Goal: Task Accomplishment & Management: Manage account settings

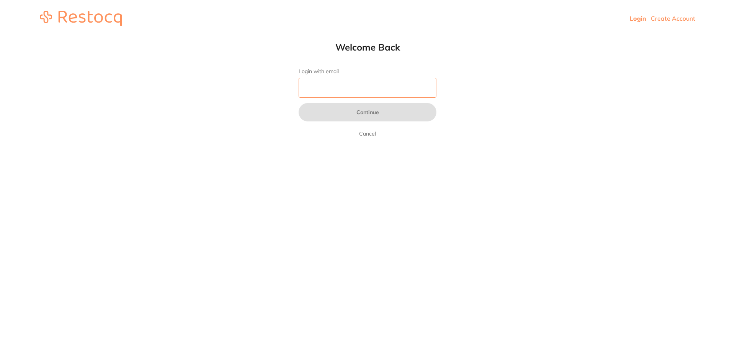
click at [380, 88] on input "Login with email" at bounding box center [368, 88] width 138 height 20
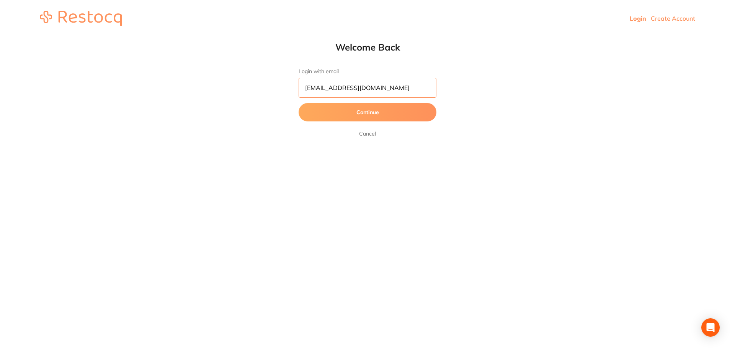
scroll to position [0, 6]
click at [299, 103] on button "Continue" at bounding box center [368, 112] width 138 height 18
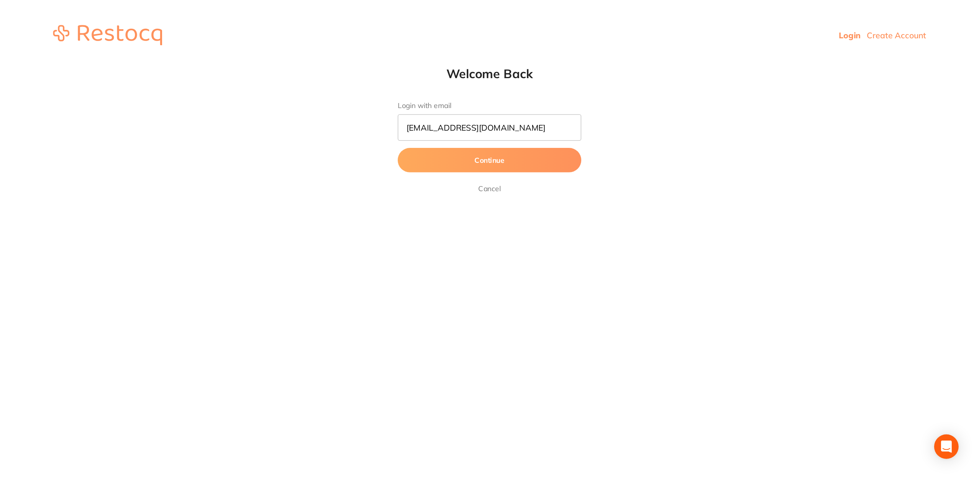
scroll to position [0, 0]
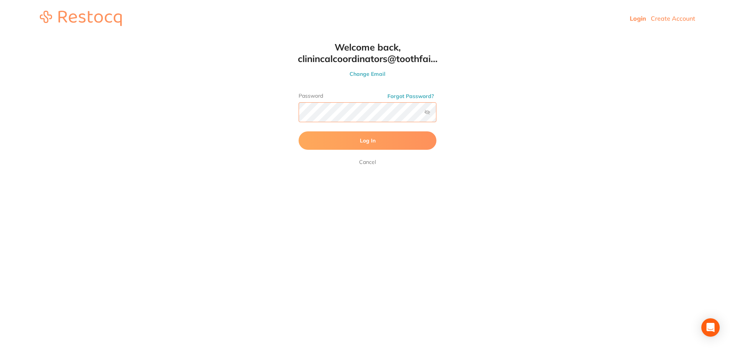
click at [299, 131] on button "Log In" at bounding box center [368, 140] width 138 height 18
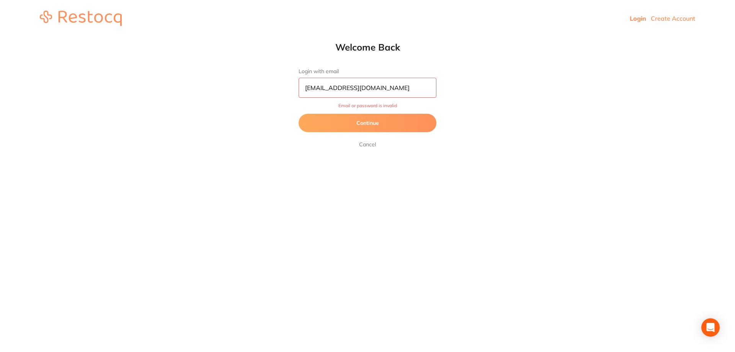
click at [386, 121] on button "Continue" at bounding box center [368, 123] width 138 height 18
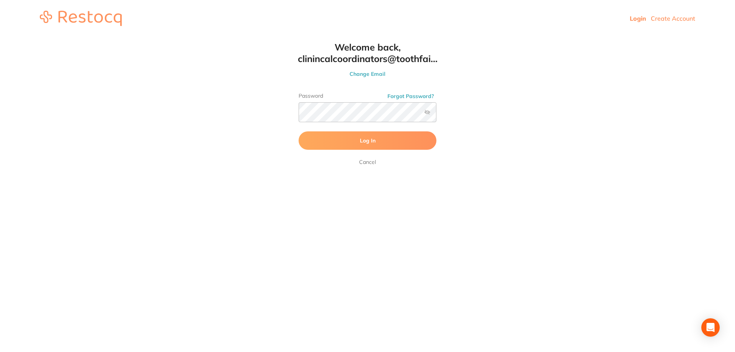
click at [359, 139] on button "Log In" at bounding box center [368, 140] width 138 height 18
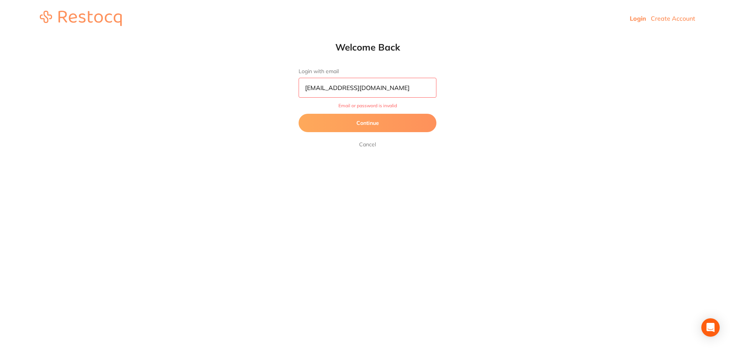
click at [328, 86] on input "clinincalcoordinators@toothfairyandco.com.au" at bounding box center [368, 88] width 138 height 20
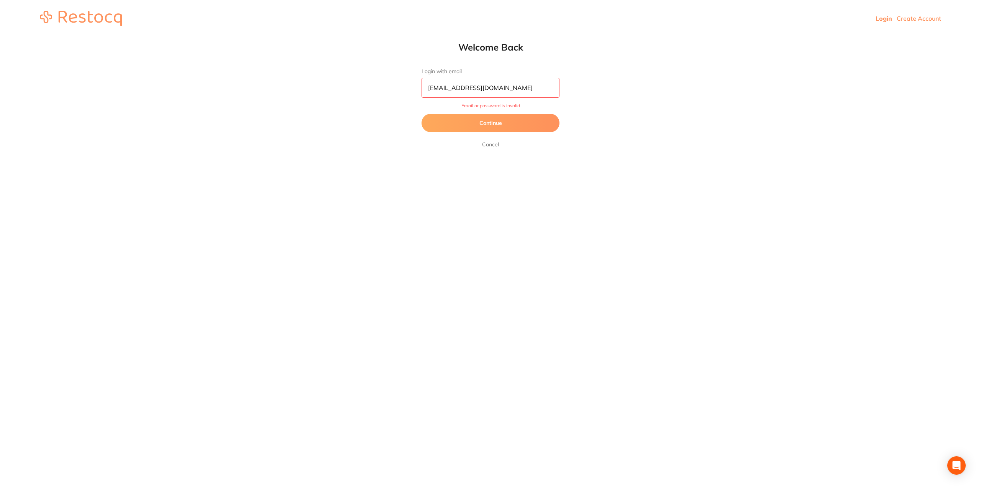
type input "[EMAIL_ADDRESS][DOMAIN_NAME]"
click at [517, 121] on button "Continue" at bounding box center [490, 123] width 138 height 18
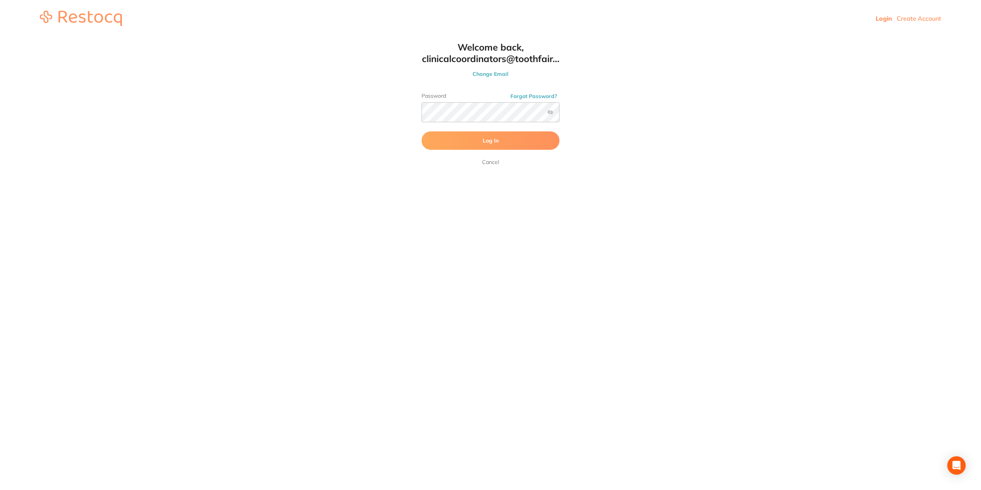
click at [492, 141] on span "Log In" at bounding box center [491, 140] width 16 height 7
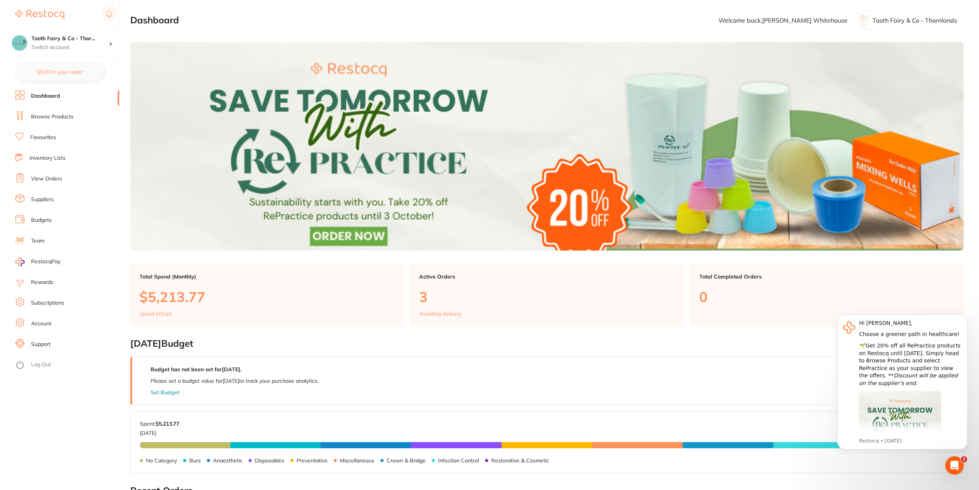
click at [48, 199] on link "Suppliers" at bounding box center [42, 200] width 23 height 8
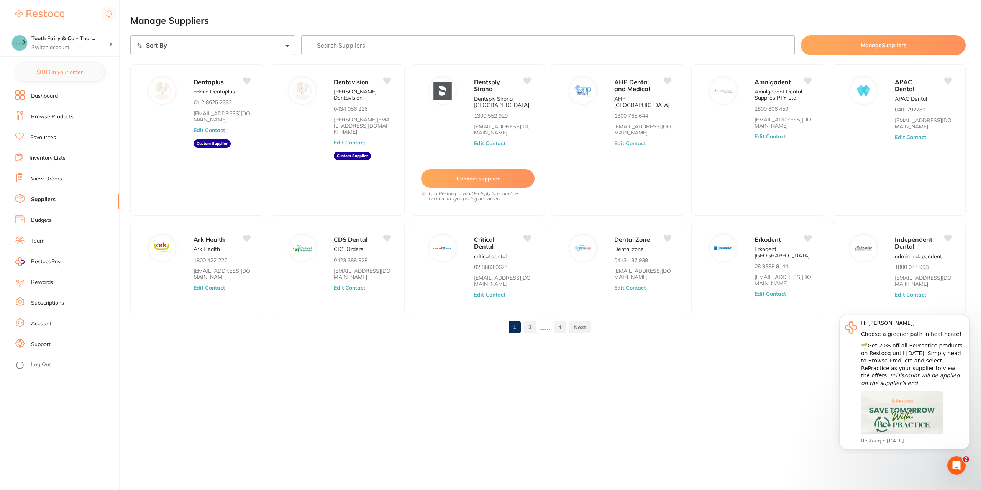
click at [535, 326] on link "2" at bounding box center [530, 326] width 12 height 15
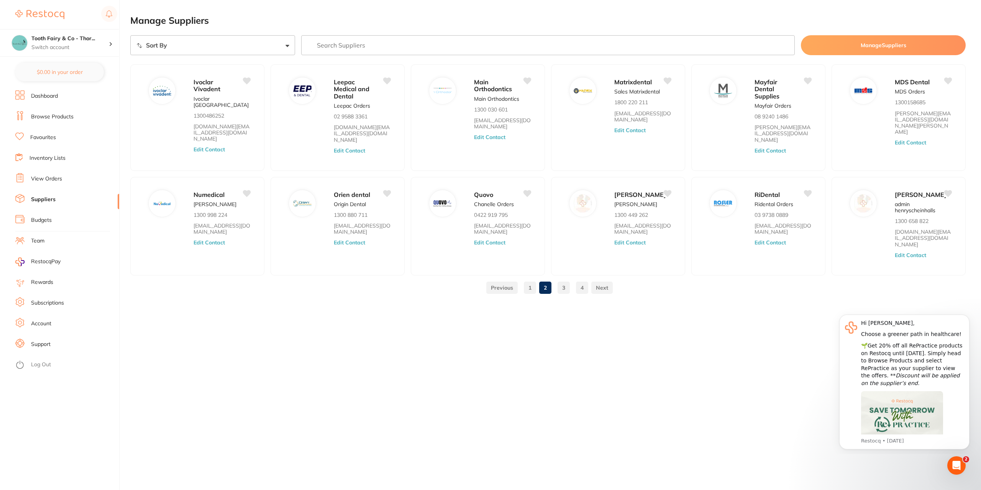
click at [560, 287] on link "3" at bounding box center [563, 287] width 12 height 15
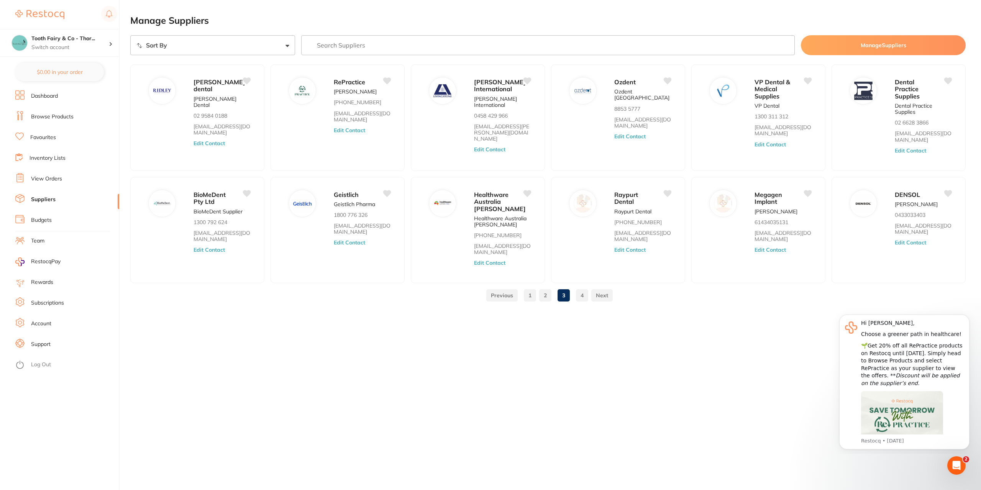
click at [332, 48] on input "search" at bounding box center [548, 45] width 494 height 20
click at [43, 116] on link "Browse Products" at bounding box center [52, 117] width 43 height 8
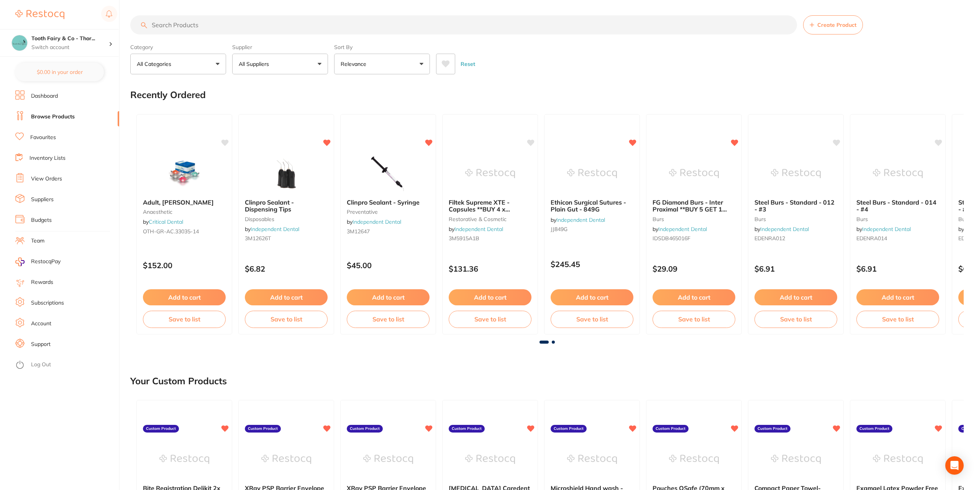
click at [321, 64] on button "All Suppliers" at bounding box center [280, 64] width 96 height 21
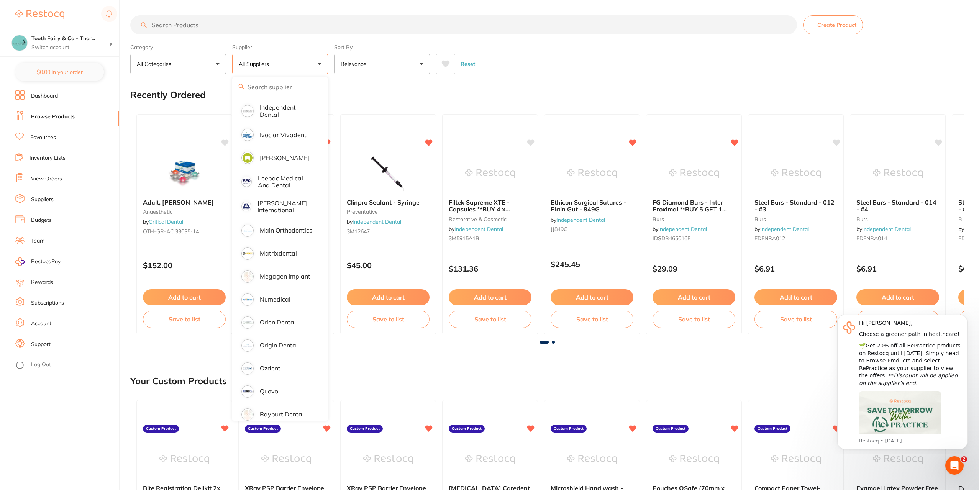
scroll to position [613, 0]
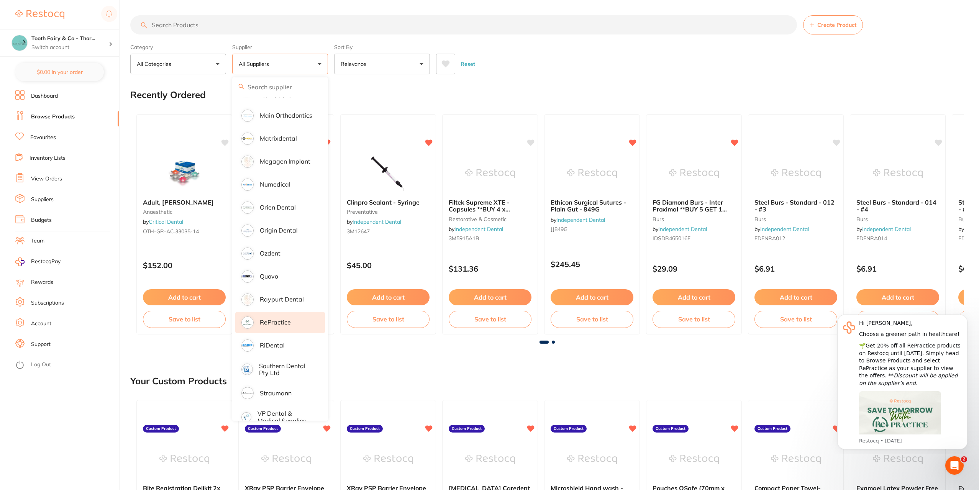
click at [283, 319] on p "RePractice" at bounding box center [275, 322] width 31 height 7
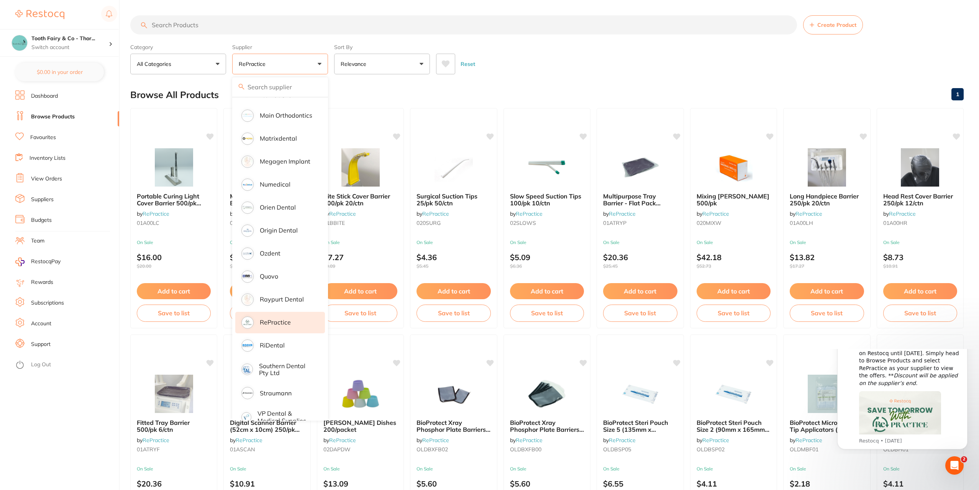
scroll to position [0, 0]
click at [563, 69] on div "Reset" at bounding box center [696, 60] width 521 height 27
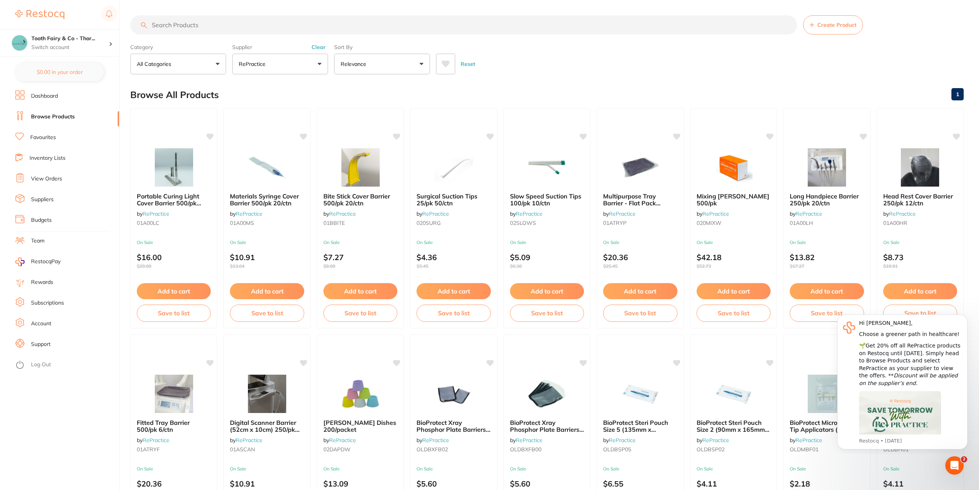
click at [55, 98] on link "Dashboard" at bounding box center [44, 96] width 27 height 8
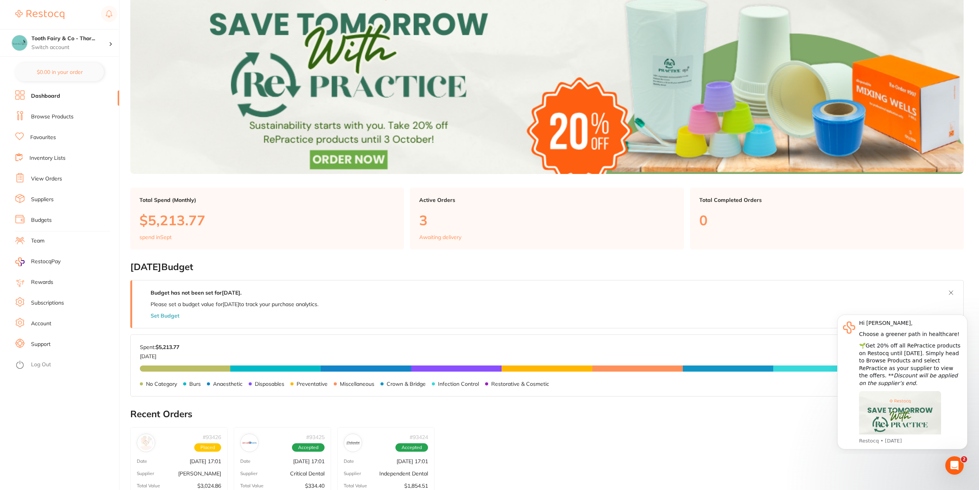
scroll to position [115, 0]
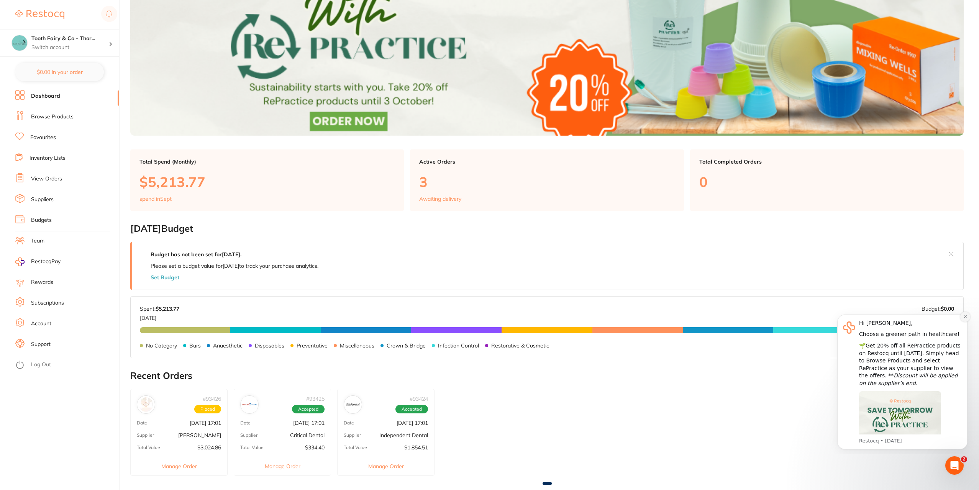
click at [735, 316] on button "Dismiss notification" at bounding box center [965, 317] width 10 height 10
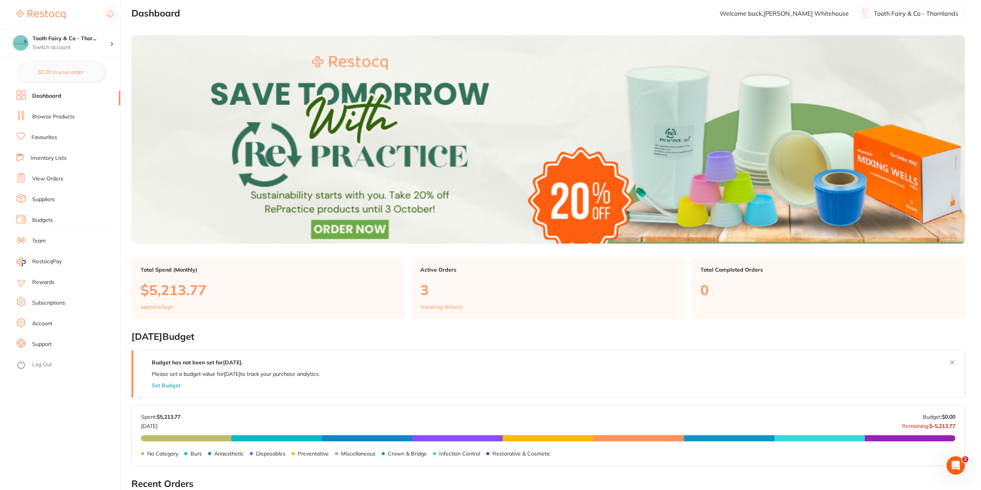
scroll to position [0, 0]
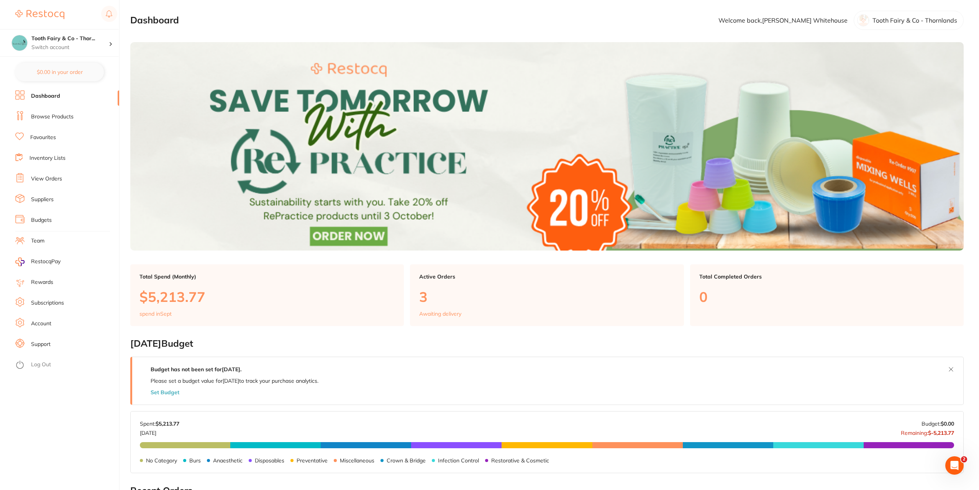
click at [424, 298] on p "3" at bounding box center [546, 297] width 255 height 16
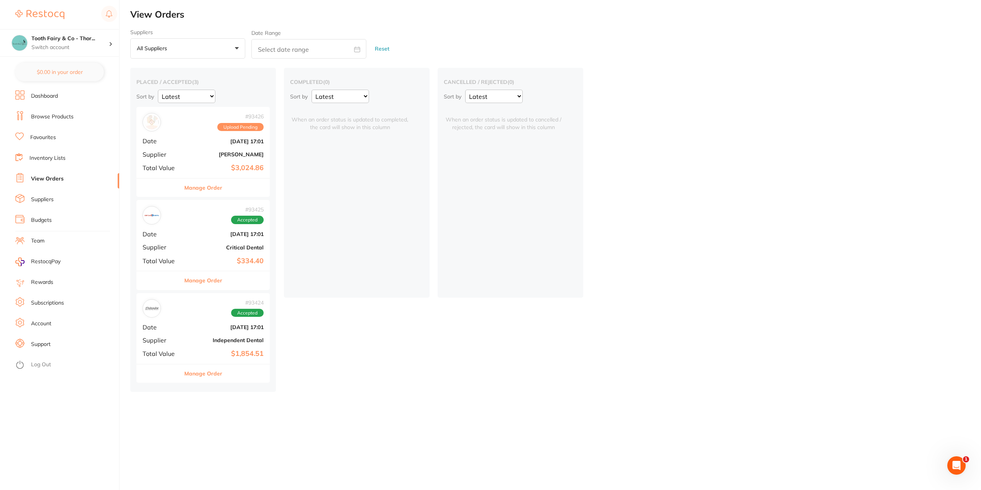
click at [213, 187] on button "Manage Order" at bounding box center [203, 187] width 38 height 18
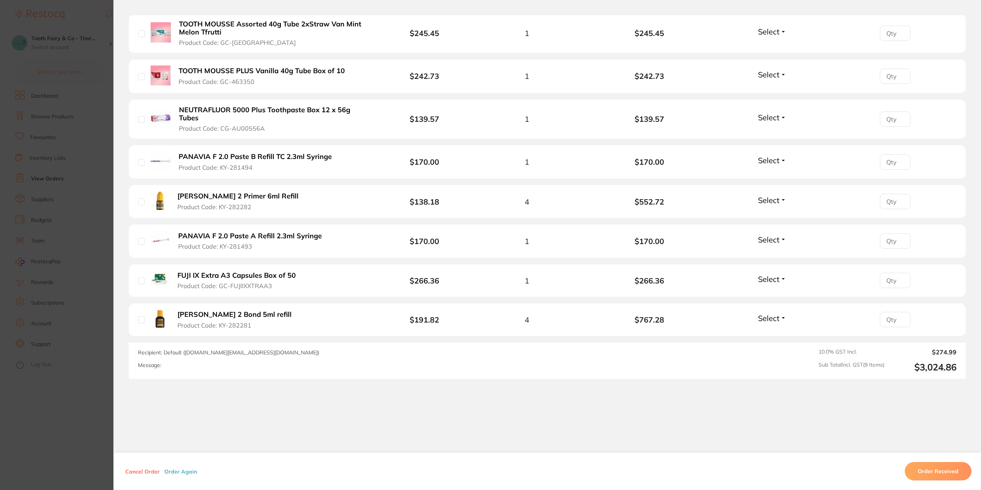
scroll to position [296, 0]
click at [735, 352] on button "Order Received" at bounding box center [937, 471] width 67 height 18
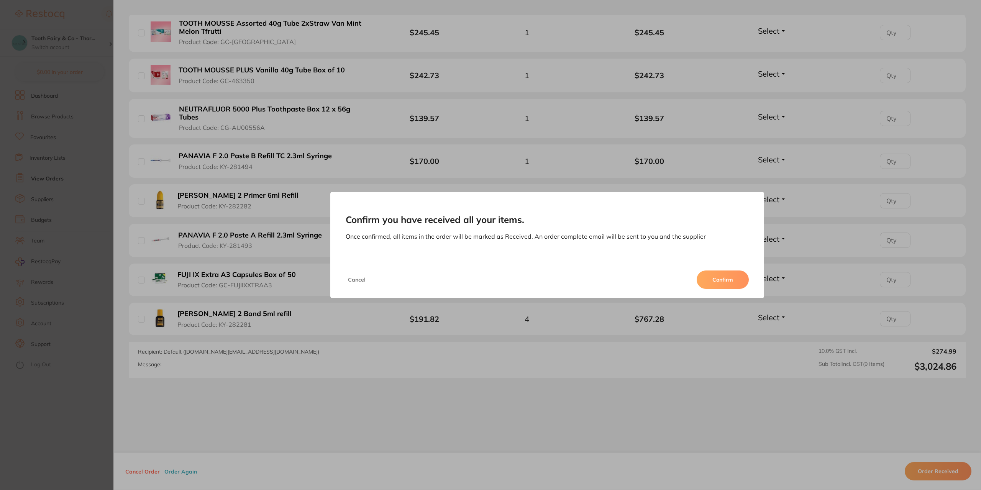
click at [712, 274] on button "Confirm" at bounding box center [722, 279] width 52 height 18
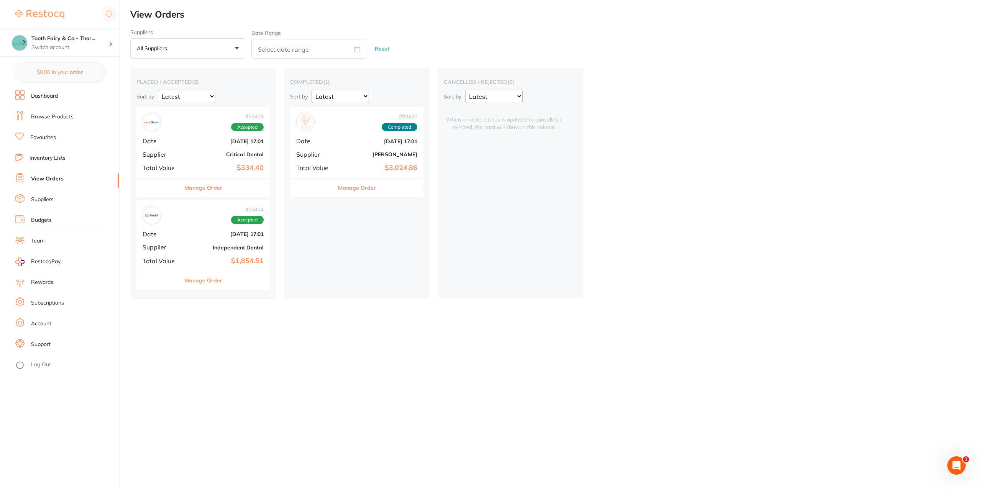
click at [238, 128] on span "Accepted" at bounding box center [247, 127] width 33 height 8
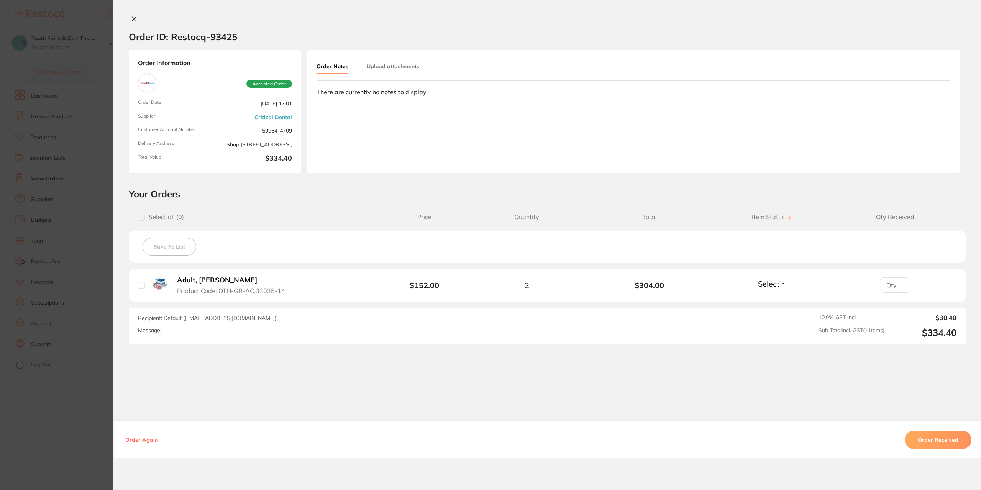
click at [735, 352] on button "Order Received" at bounding box center [937, 440] width 67 height 18
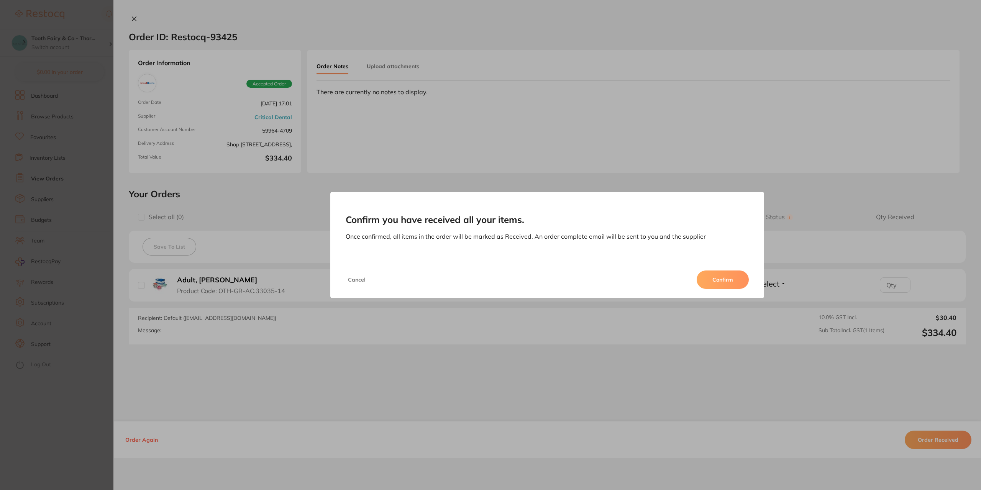
click at [714, 280] on button "Confirm" at bounding box center [722, 279] width 52 height 18
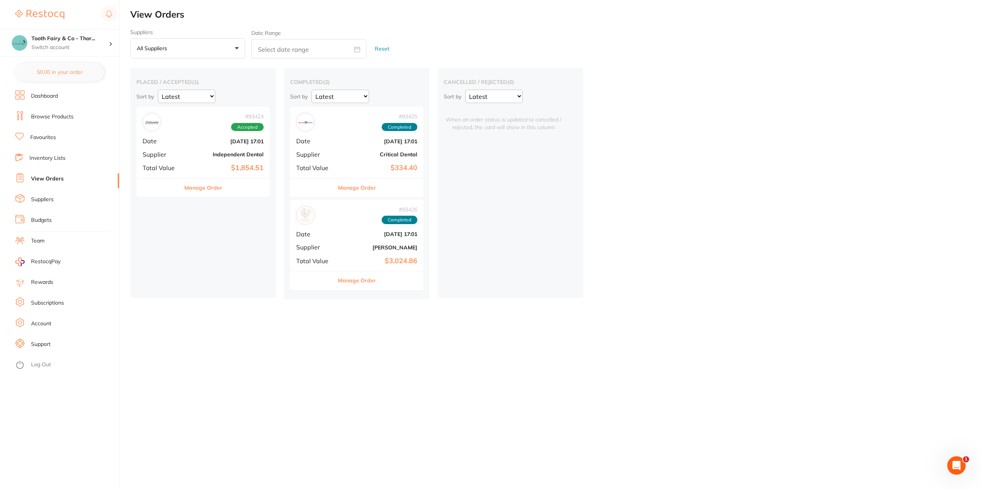
click at [232, 136] on div "# 93424 Accepted Date Sept 10 2025, 17:01 Supplier Independent Dental Total Val…" at bounding box center [202, 142] width 133 height 71
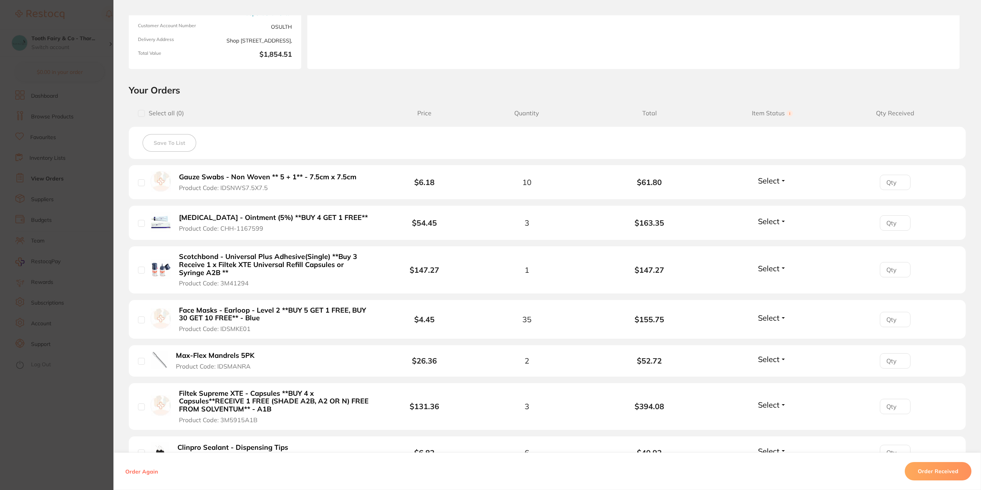
scroll to position [115, 0]
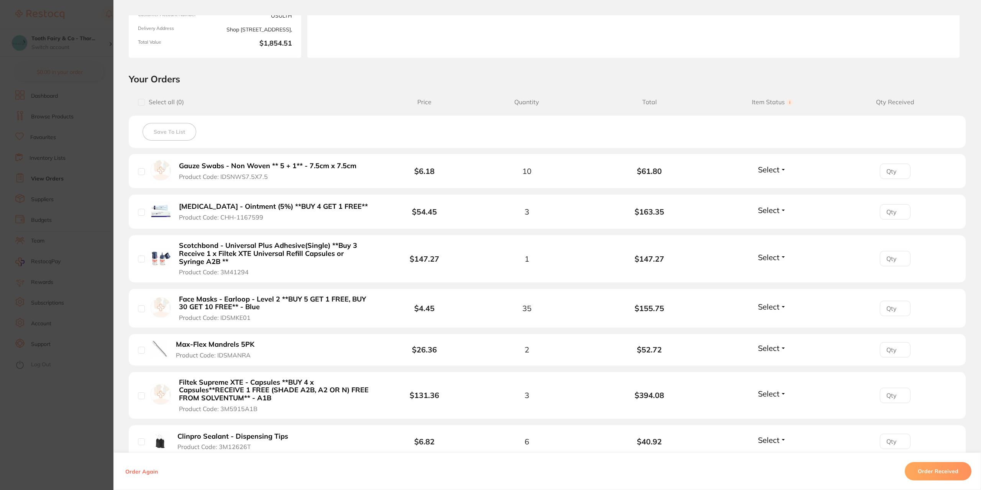
click at [140, 171] on input "checkbox" at bounding box center [141, 171] width 7 height 7
checkbox input "true"
click at [141, 213] on input "checkbox" at bounding box center [141, 212] width 7 height 7
checkbox input "true"
click at [142, 309] on input "checkbox" at bounding box center [141, 308] width 7 height 7
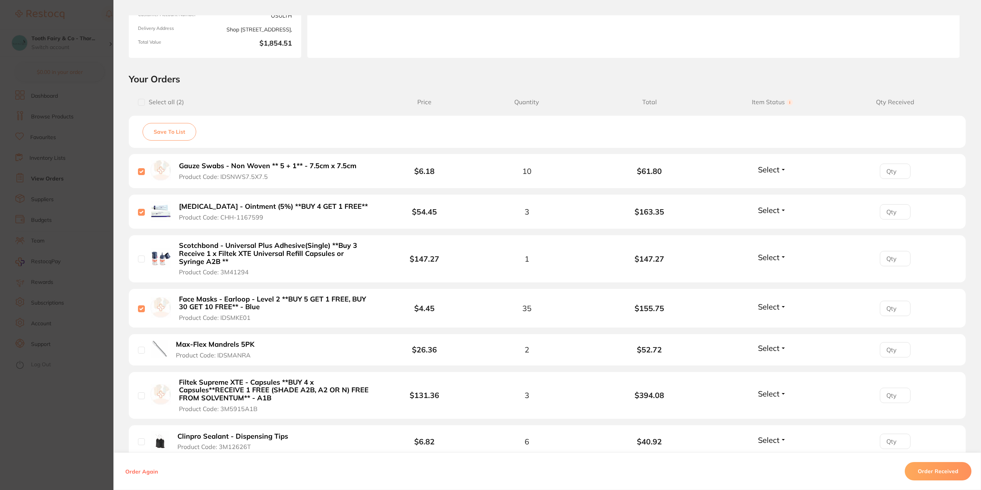
checkbox input "true"
click at [141, 352] on input "checkbox" at bounding box center [141, 350] width 7 height 7
checkbox input "true"
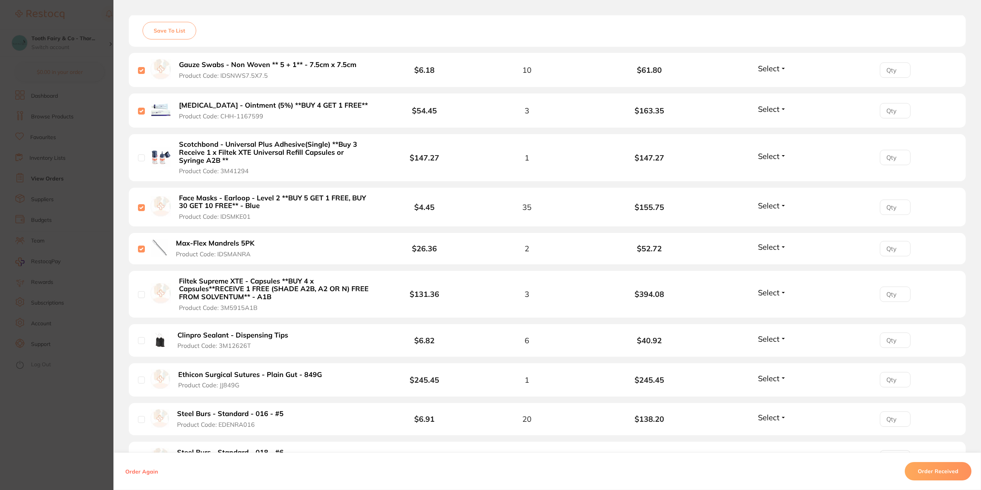
scroll to position [230, 0]
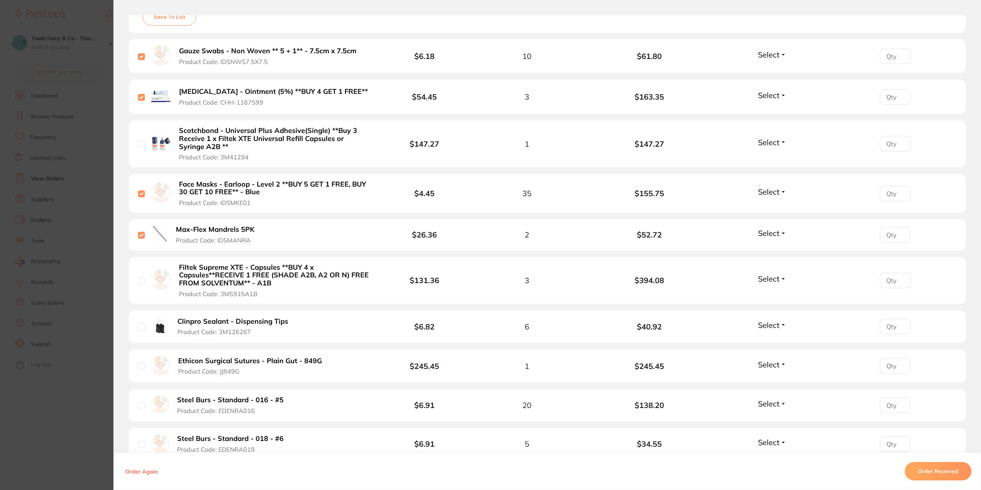
click at [142, 326] on input "checkbox" at bounding box center [141, 326] width 7 height 7
checkbox input "true"
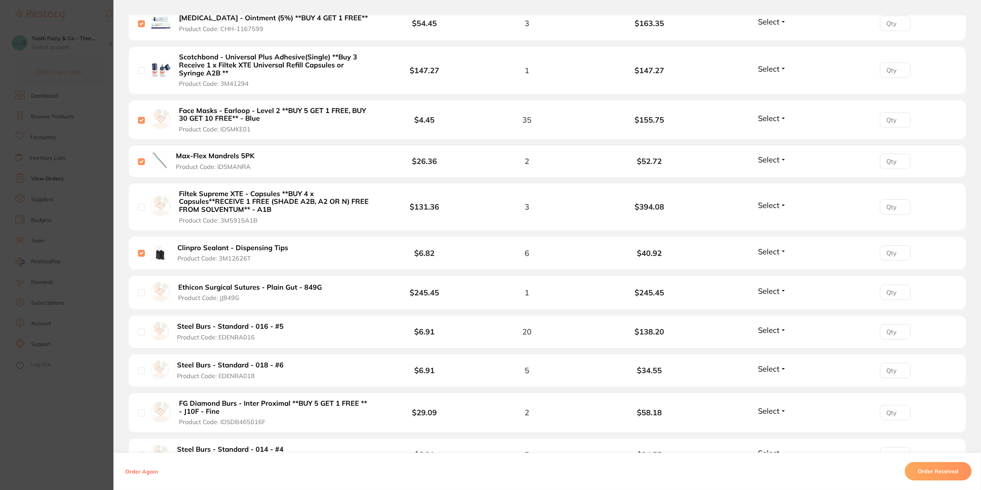
scroll to position [306, 0]
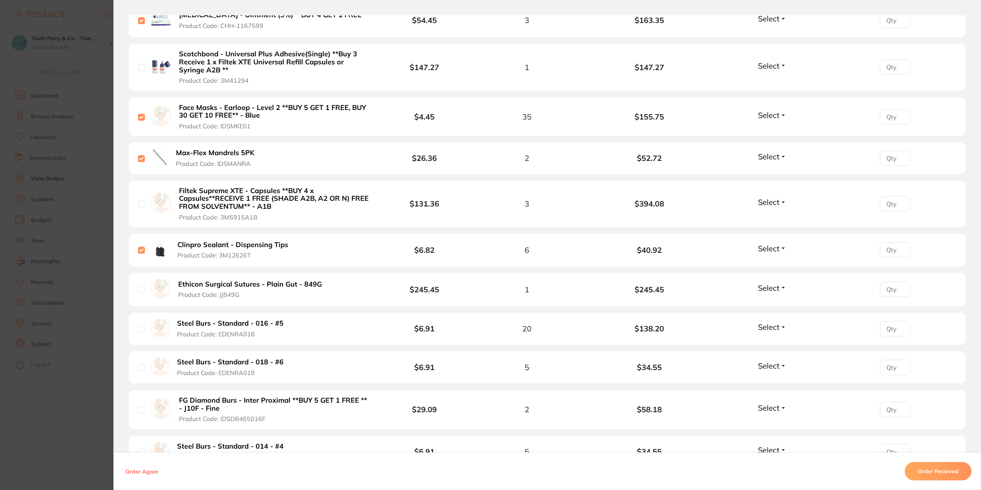
click at [142, 290] on input "checkbox" at bounding box center [141, 289] width 7 height 7
checkbox input "true"
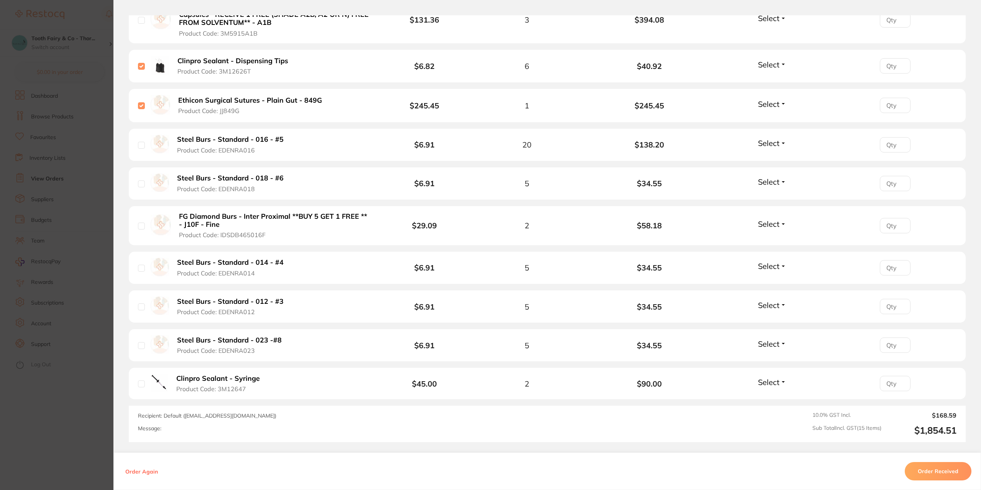
scroll to position [498, 0]
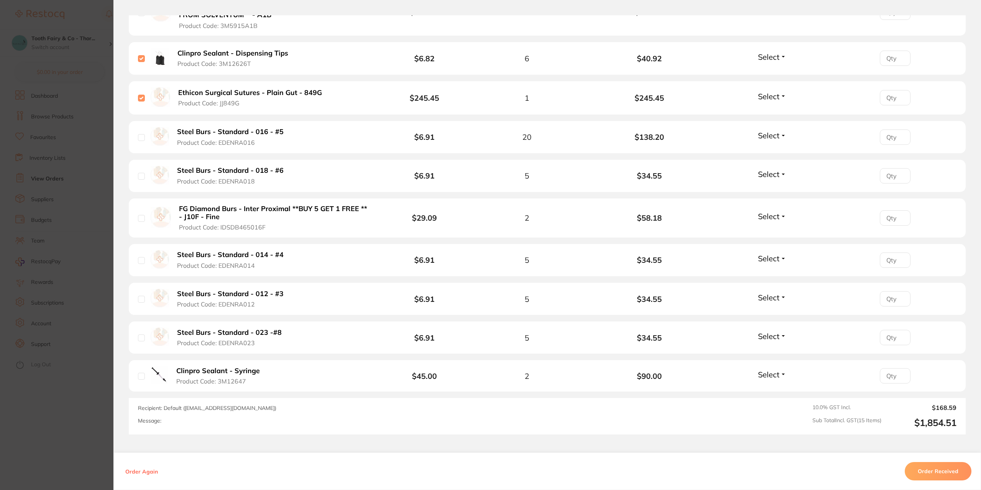
click at [735, 352] on button "Order Received" at bounding box center [937, 471] width 67 height 18
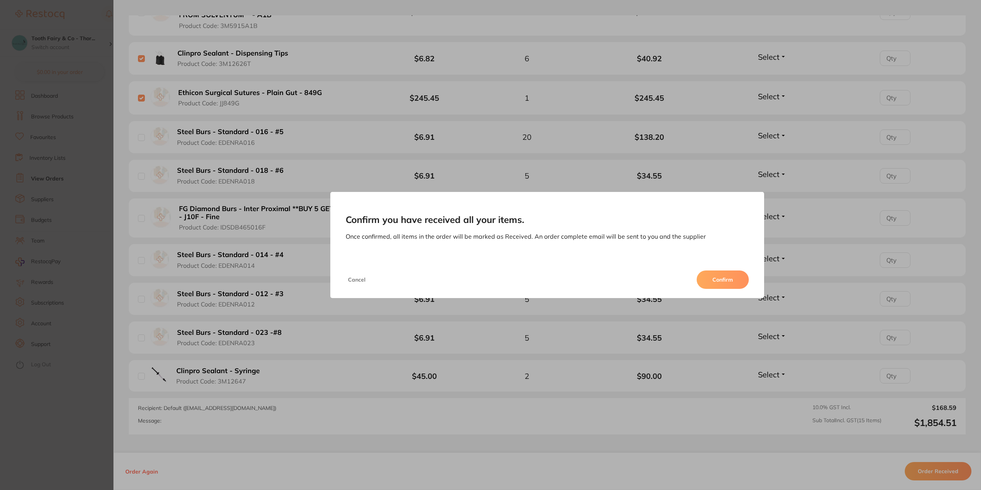
click at [712, 278] on button "Confirm" at bounding box center [722, 279] width 52 height 18
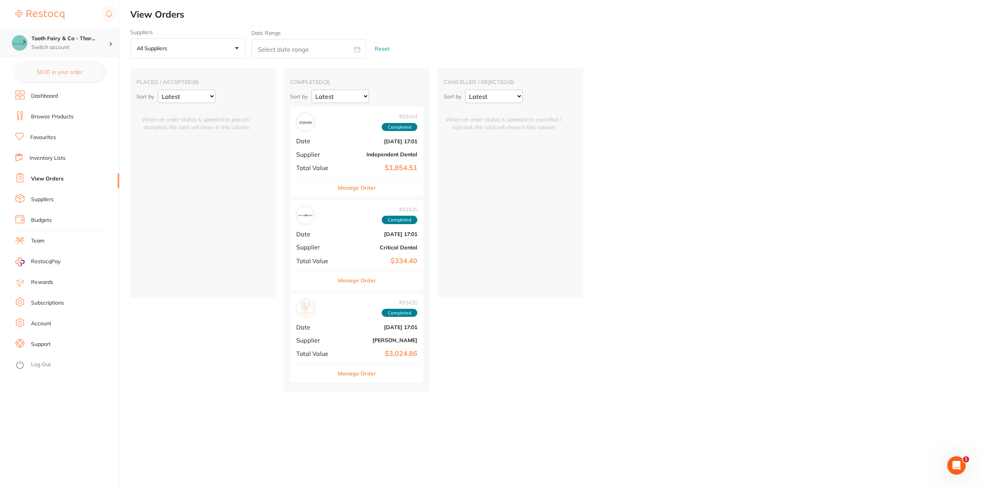
click at [64, 47] on p "Switch account" at bounding box center [69, 48] width 77 height 8
click at [84, 92] on h4 "Tooth Fairy & Co - [PERSON_NAME]" at bounding box center [72, 93] width 82 height 15
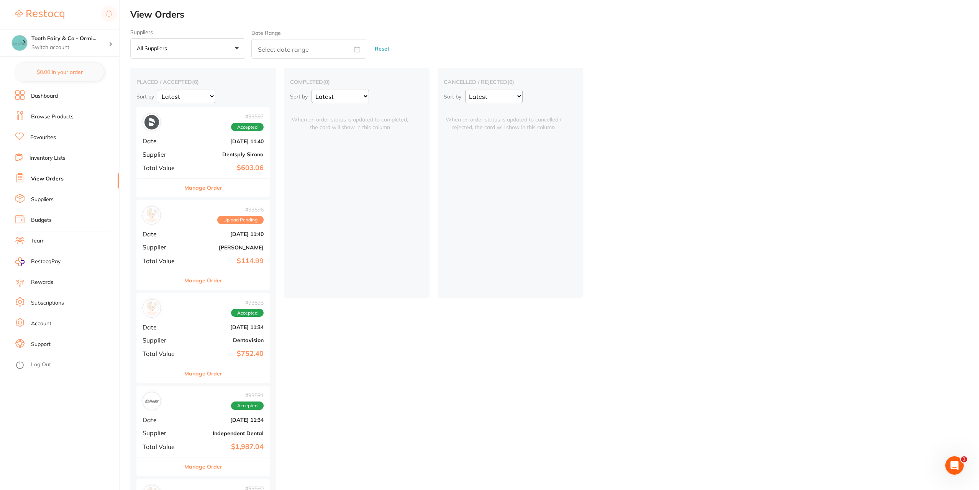
click at [203, 252] on div "# 93596 Upload Pending Date [DATE] 11:40 Supplier [PERSON_NAME] Total Value $11…" at bounding box center [202, 235] width 133 height 71
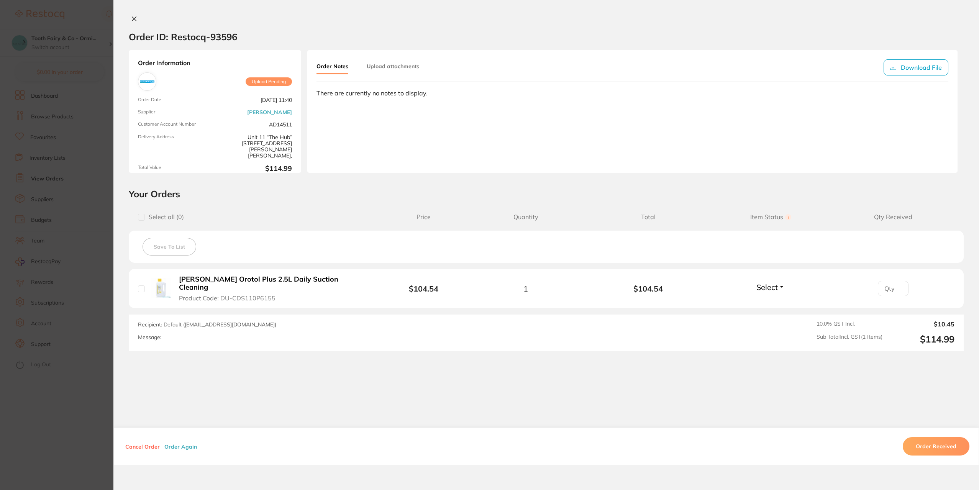
click at [951, 441] on button "Order Received" at bounding box center [935, 446] width 67 height 18
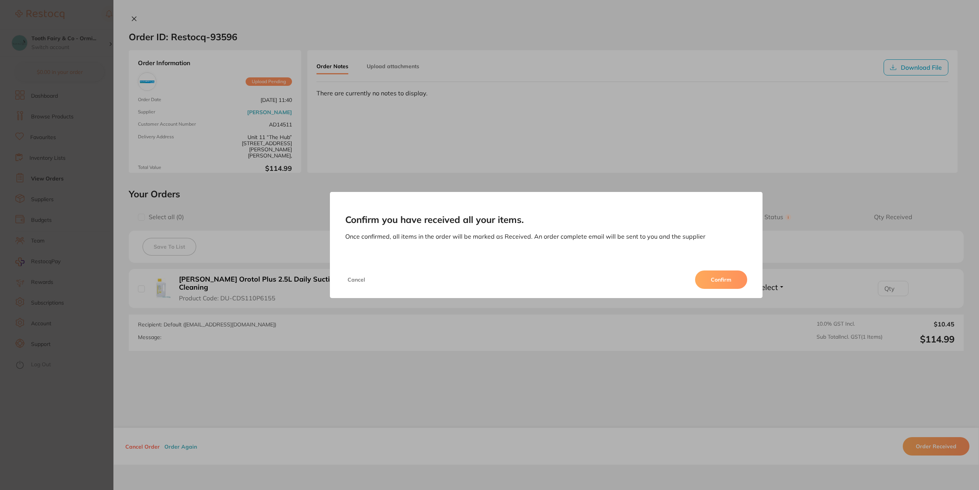
click at [718, 282] on button "Confirm" at bounding box center [721, 279] width 52 height 18
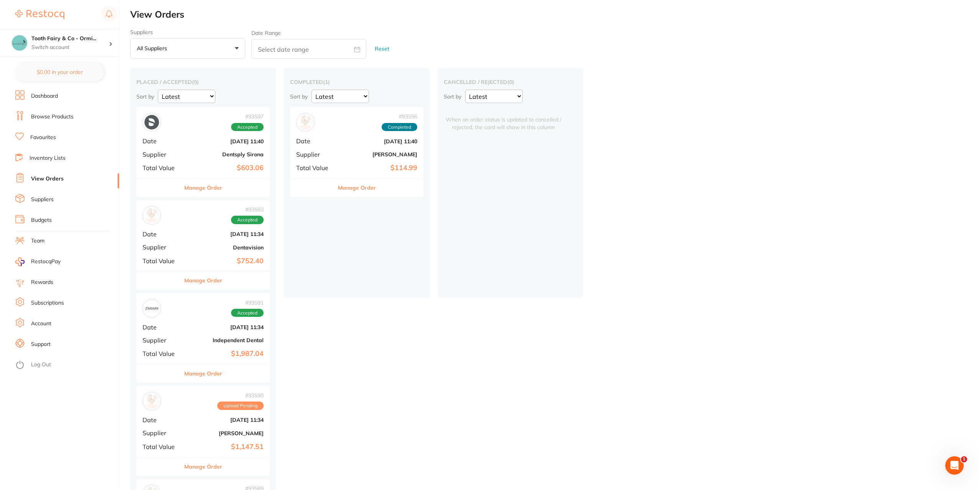
click at [198, 160] on div "# 93597 Accepted Date [DATE] 11:40 Supplier Dentsply Sirona Total Value $603.06" at bounding box center [202, 142] width 133 height 71
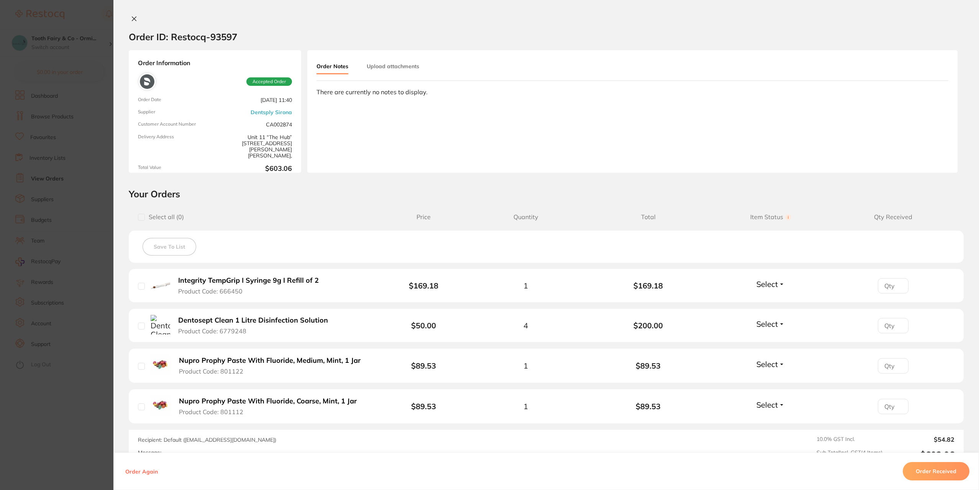
click at [926, 467] on button "Order Received" at bounding box center [935, 471] width 67 height 18
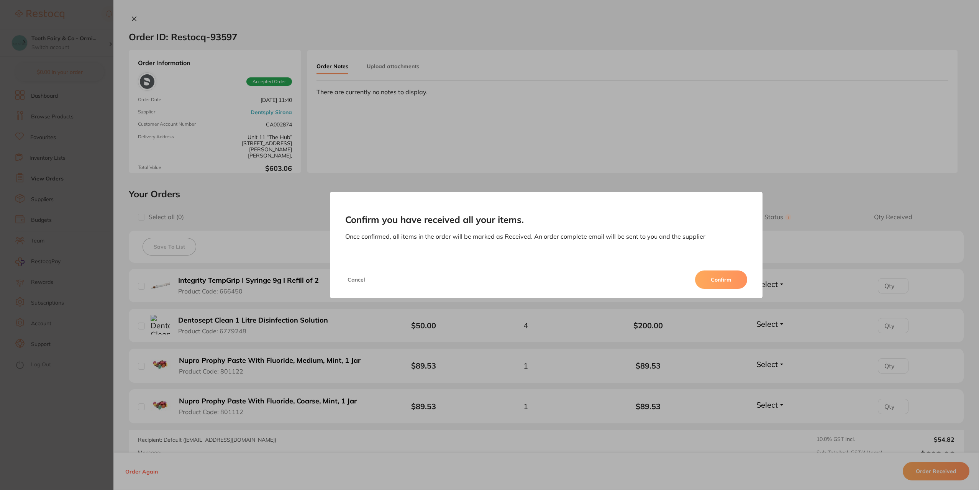
click at [712, 278] on button "Confirm" at bounding box center [721, 279] width 52 height 18
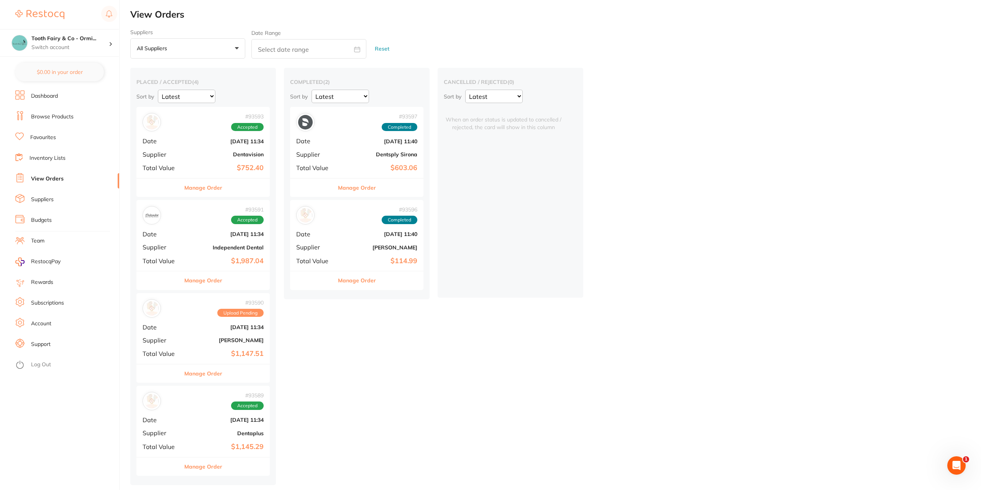
click at [202, 160] on div "# 93593 Accepted Date [DATE] 11:34 Supplier Dentavision Total Value $752.40" at bounding box center [202, 142] width 133 height 71
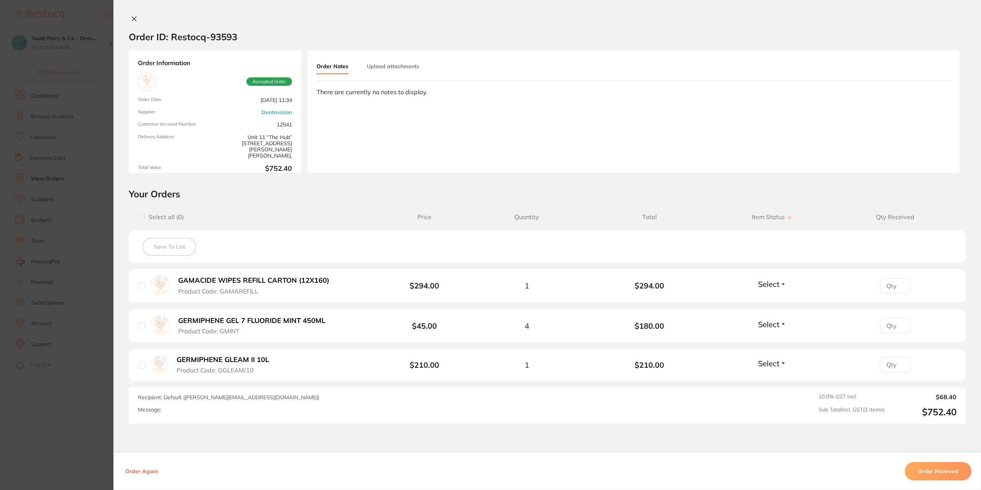
click at [932, 475] on button "Order Received" at bounding box center [937, 471] width 67 height 18
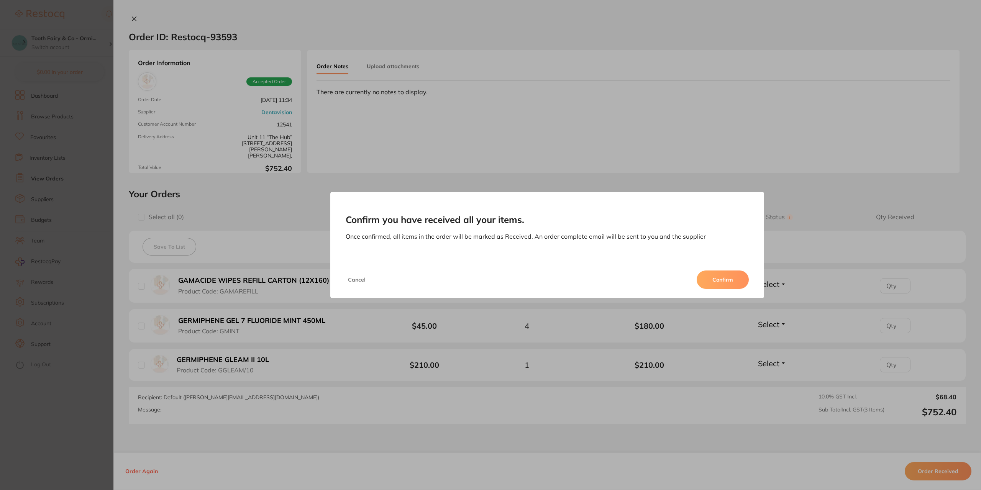
click at [729, 281] on button "Confirm" at bounding box center [722, 279] width 52 height 18
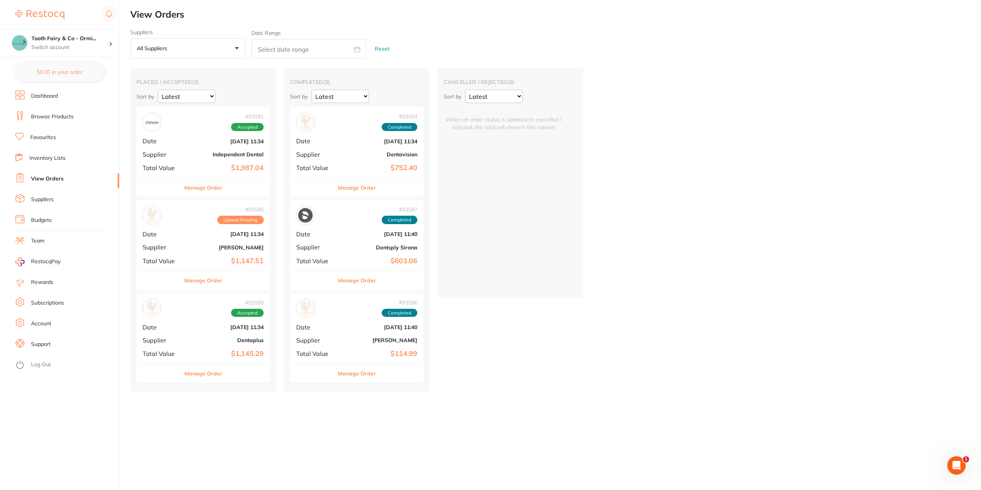
click at [188, 155] on b "Independent Dental" at bounding box center [225, 154] width 77 height 6
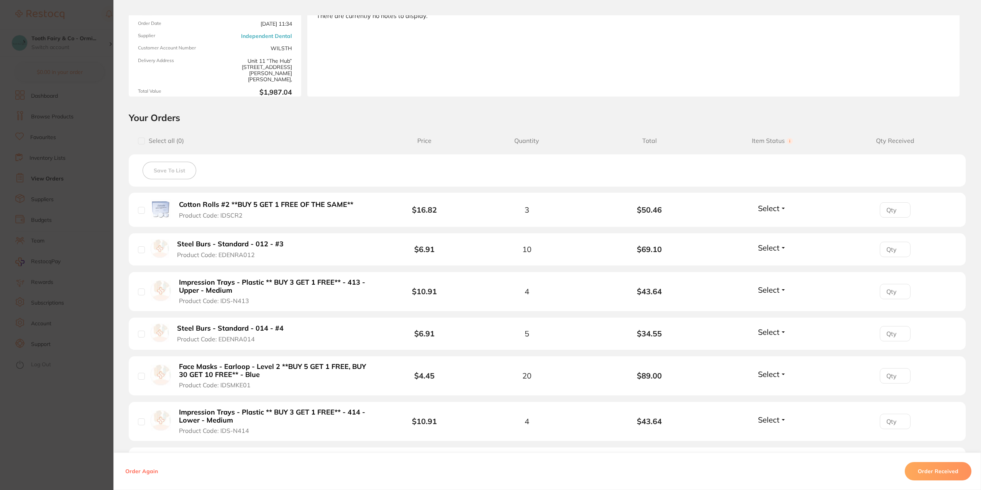
scroll to position [77, 0]
click at [779, 207] on button "Select" at bounding box center [771, 208] width 33 height 10
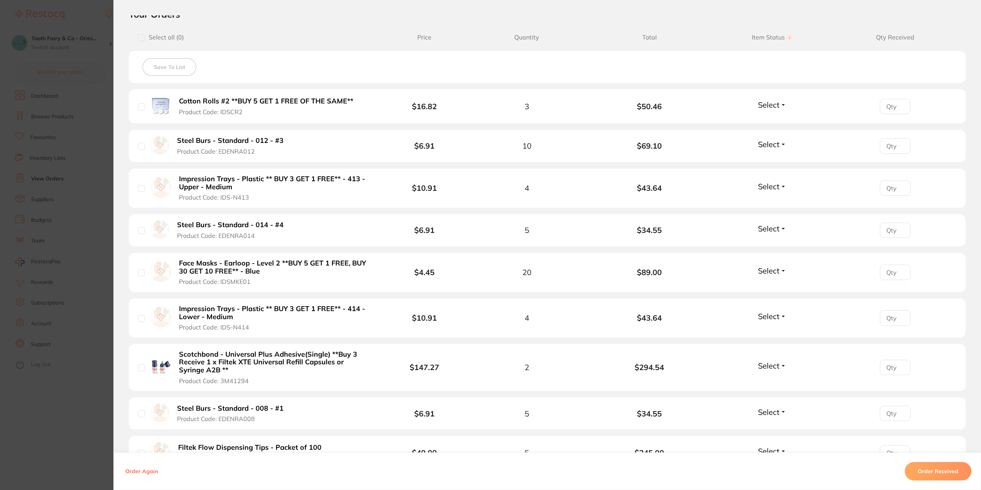
scroll to position [192, 0]
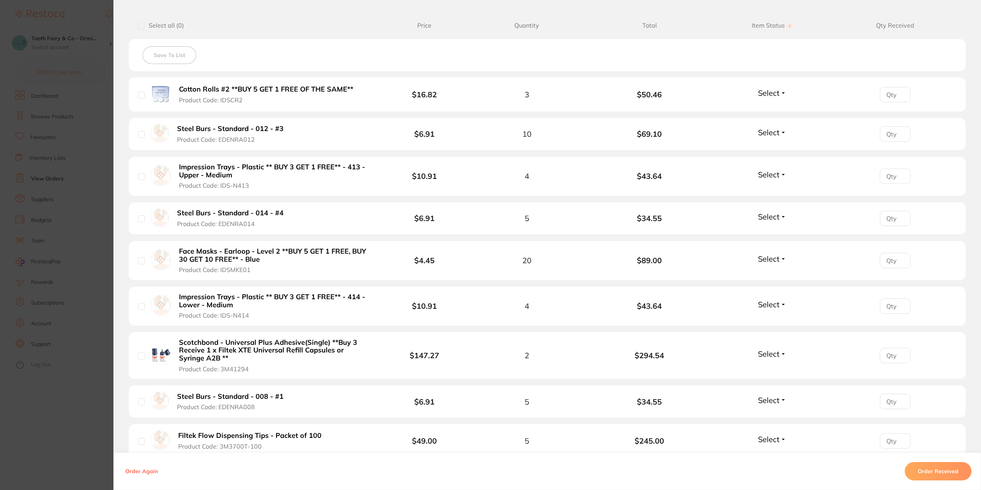
click at [781, 357] on button "Select" at bounding box center [771, 354] width 33 height 10
click at [772, 382] on span "Back Order" at bounding box center [771, 382] width 23 height 6
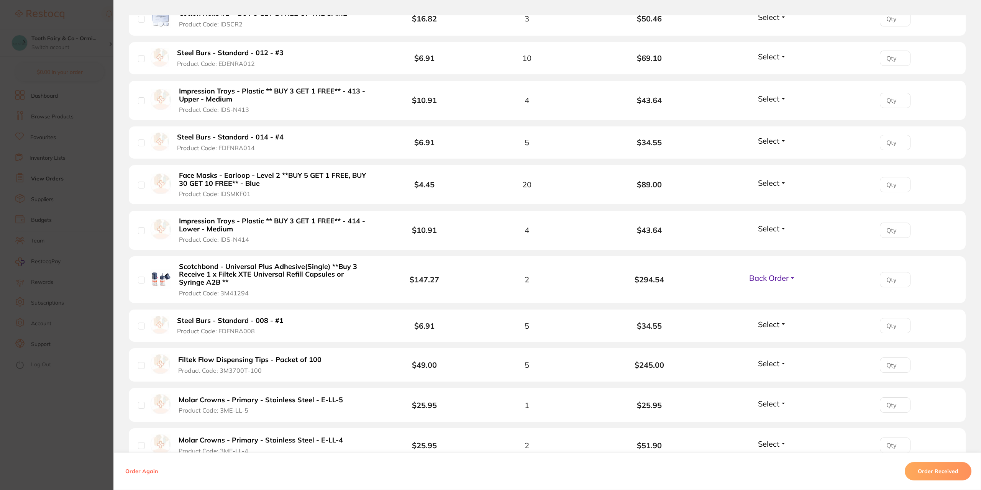
scroll to position [268, 0]
click at [921, 471] on button "Order Received" at bounding box center [937, 471] width 67 height 18
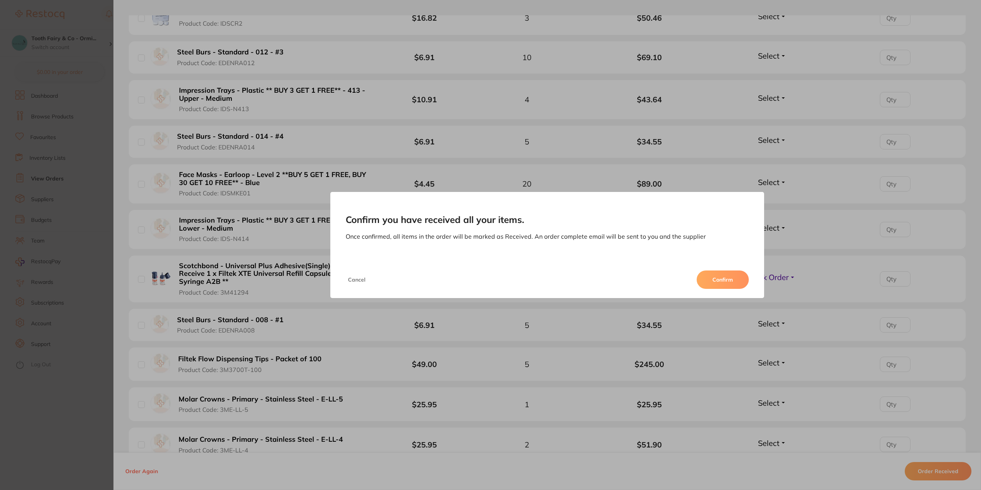
click at [717, 280] on button "Confirm" at bounding box center [722, 279] width 52 height 18
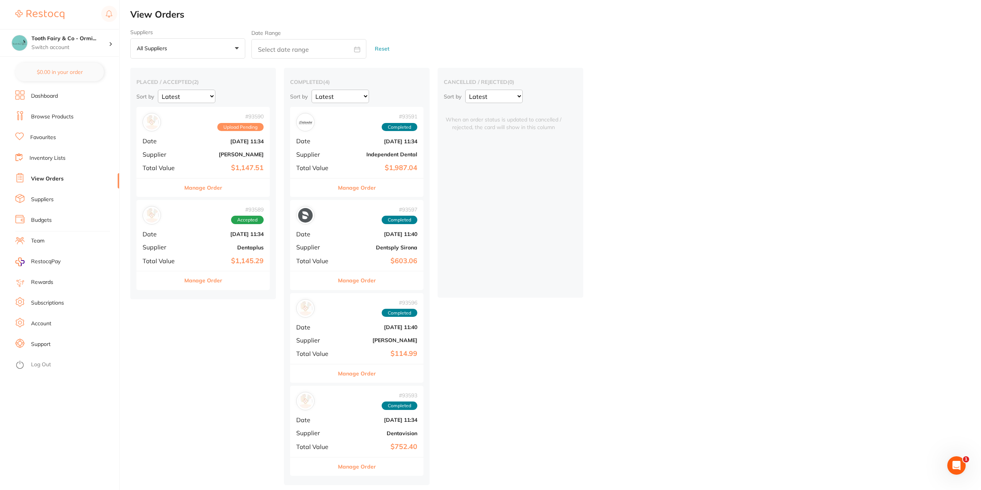
click at [202, 172] on div "# 93590 Upload Pending Date [DATE] 11:34 Supplier [PERSON_NAME] Total Value $1,…" at bounding box center [202, 142] width 133 height 71
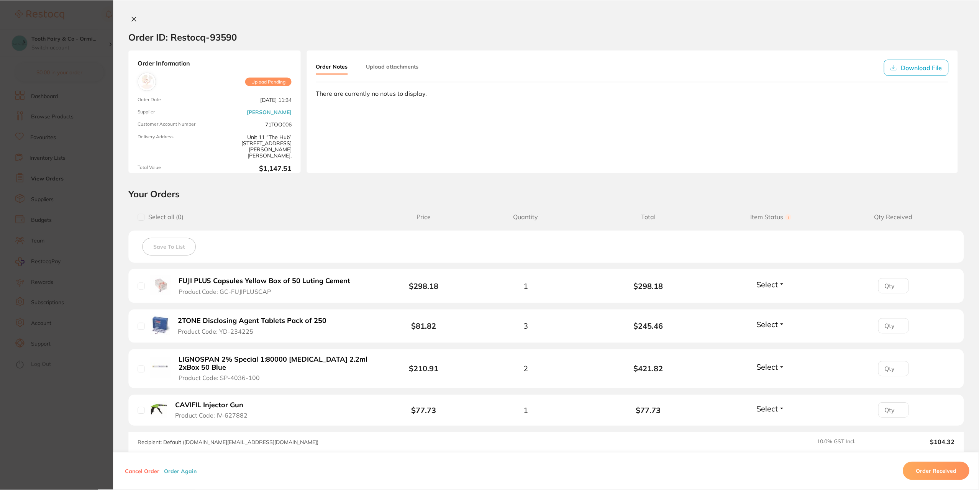
scroll to position [93, 0]
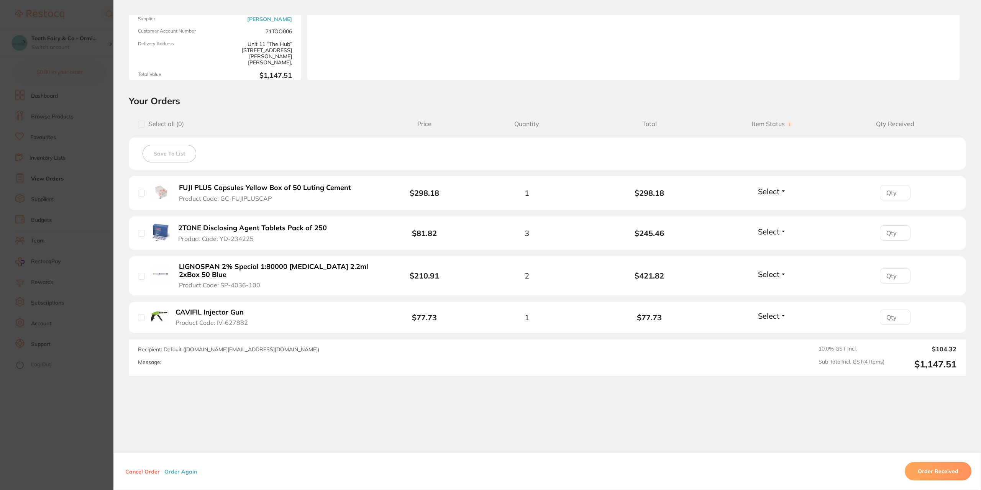
click at [933, 470] on button "Order Received" at bounding box center [937, 471] width 67 height 18
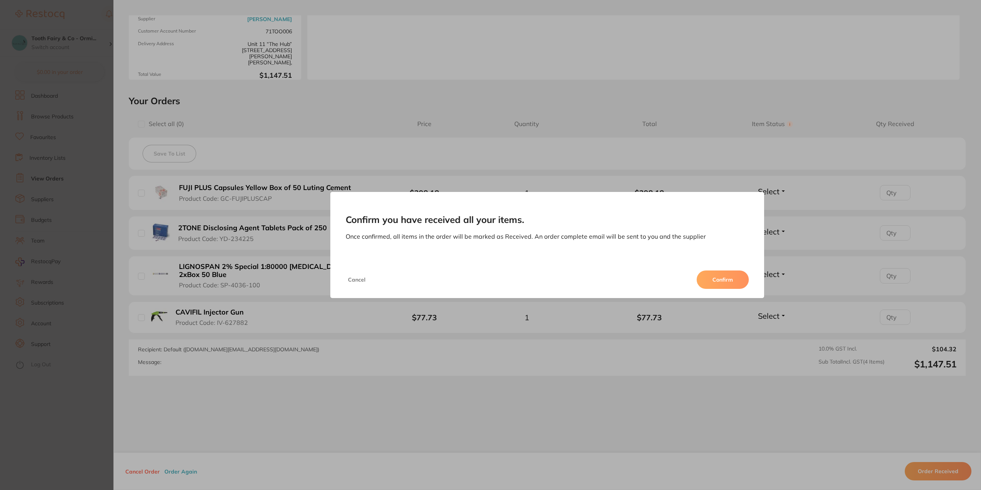
click at [712, 278] on button "Confirm" at bounding box center [722, 279] width 52 height 18
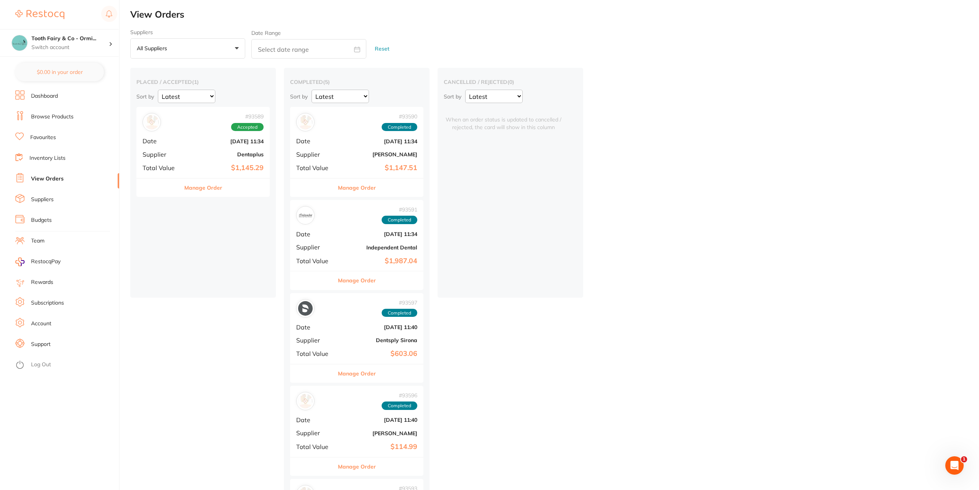
click at [211, 167] on b "$1,145.29" at bounding box center [225, 168] width 77 height 8
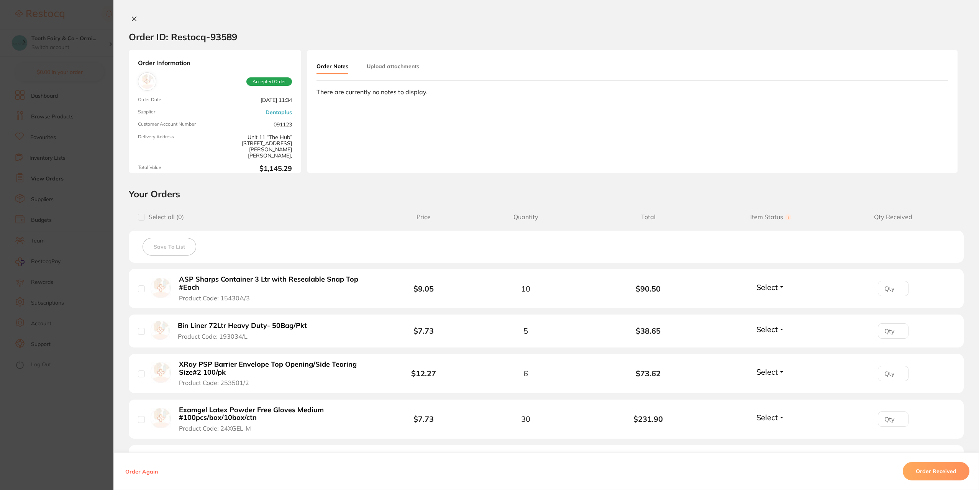
click at [131, 21] on icon at bounding box center [134, 19] width 6 height 6
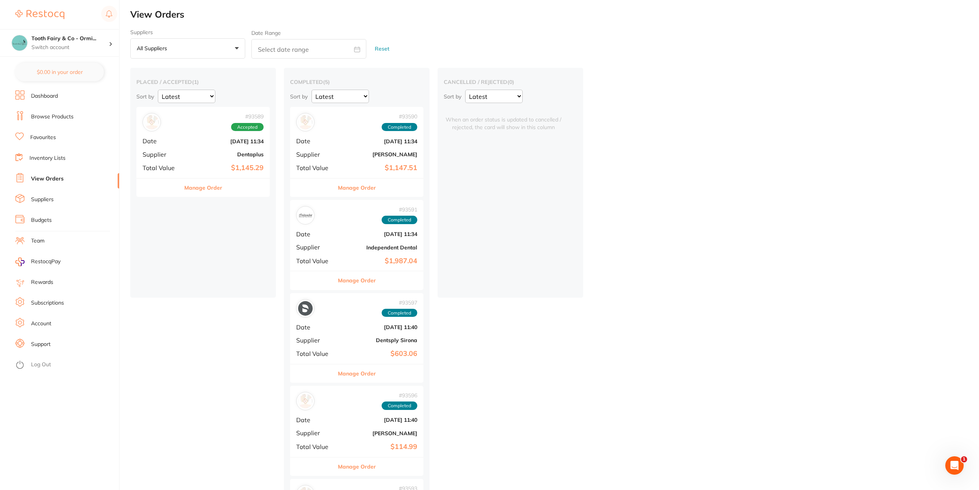
click at [49, 97] on link "Dashboard" at bounding box center [44, 96] width 27 height 8
